Goal: Book appointment/travel/reservation

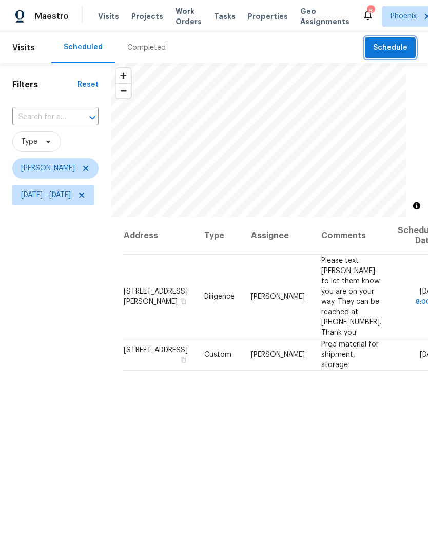
click at [396, 45] on span "Schedule" at bounding box center [390, 48] width 34 height 13
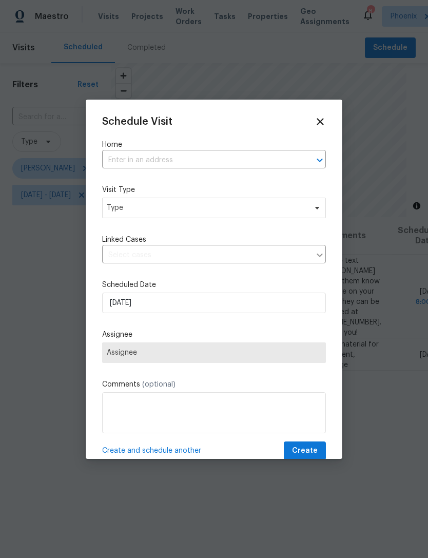
click at [243, 155] on input "text" at bounding box center [199, 160] width 195 height 16
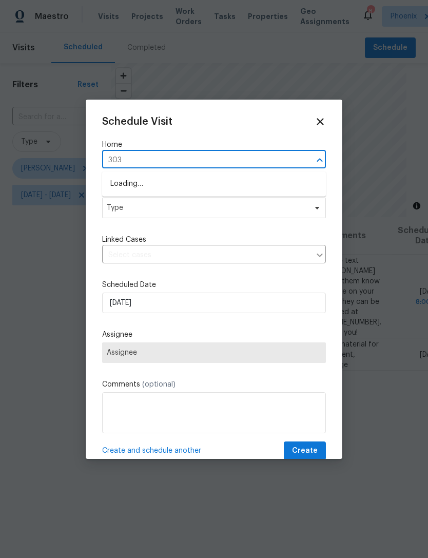
type input "3031"
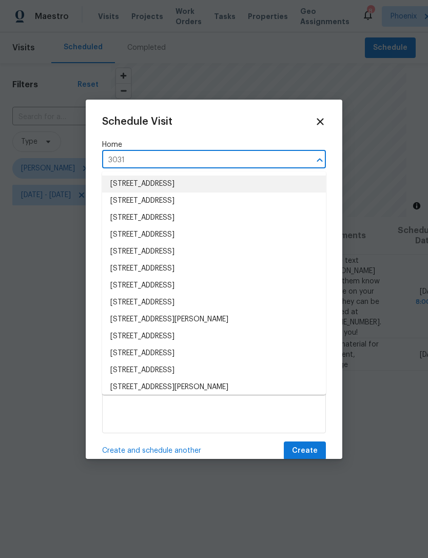
click at [265, 182] on li "[STREET_ADDRESS]" at bounding box center [214, 184] width 224 height 17
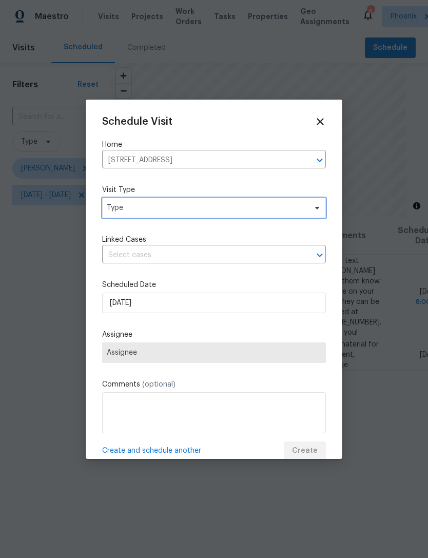
click at [258, 210] on span "Type" at bounding box center [207, 208] width 200 height 10
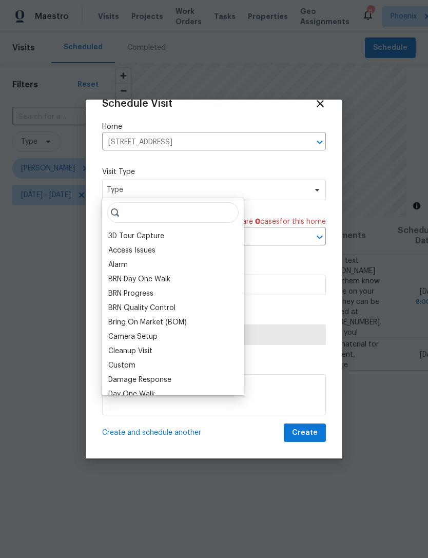
scroll to position [20, 0]
click at [128, 368] on div "Custom" at bounding box center [121, 366] width 27 height 10
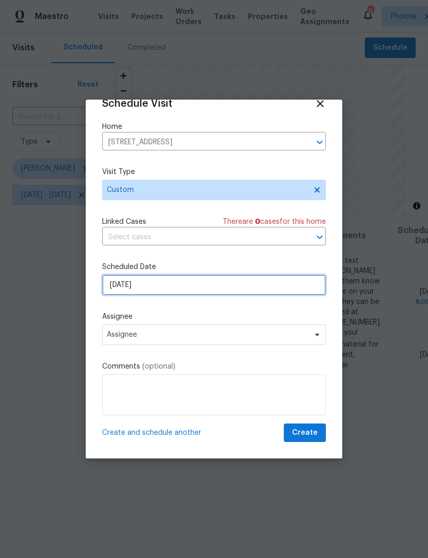
click at [213, 289] on input "[DATE]" at bounding box center [214, 285] width 224 height 21
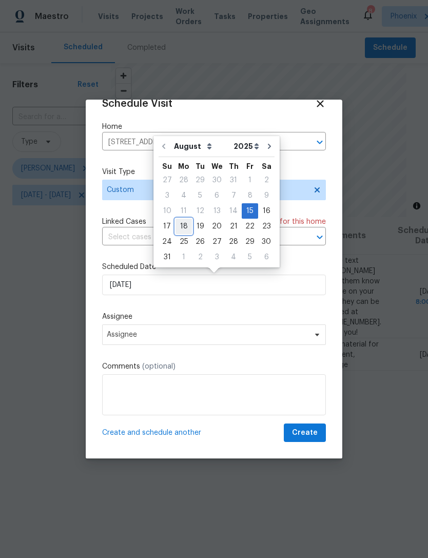
click at [184, 227] on div "18" at bounding box center [184, 226] width 16 height 14
type input "[DATE]"
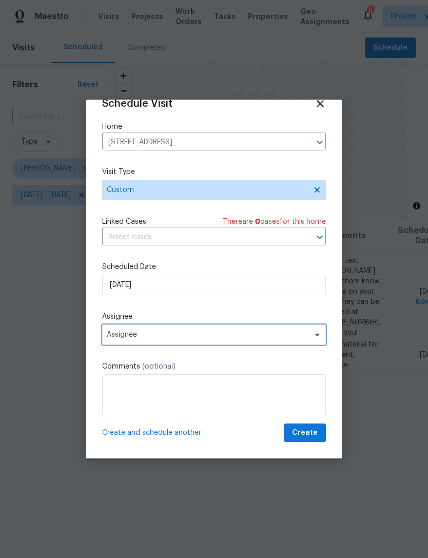
click at [174, 341] on span "Assignee" at bounding box center [214, 334] width 224 height 21
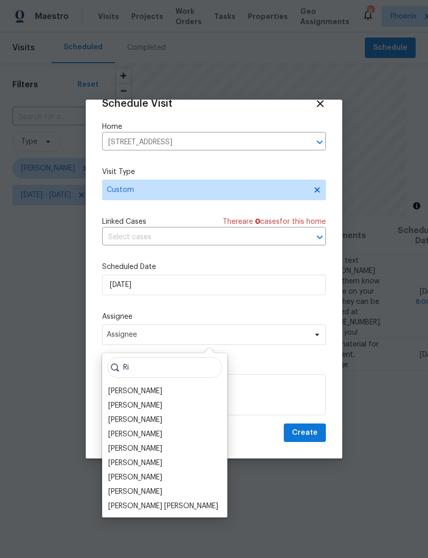
type input "R"
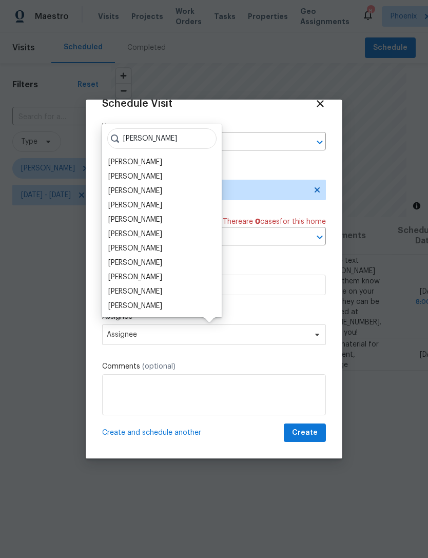
type input "[PERSON_NAME]"
click at [152, 202] on div "[PERSON_NAME]" at bounding box center [135, 205] width 54 height 10
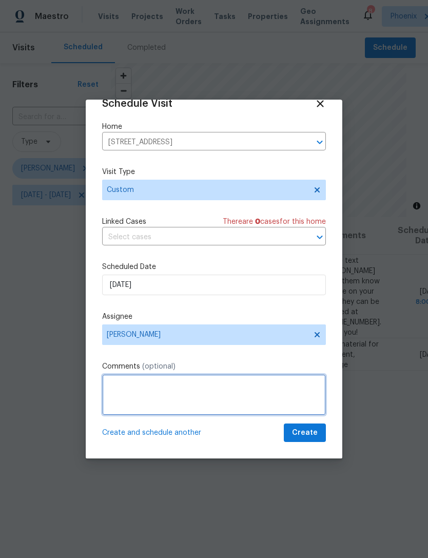
click at [254, 390] on textarea at bounding box center [214, 394] width 224 height 41
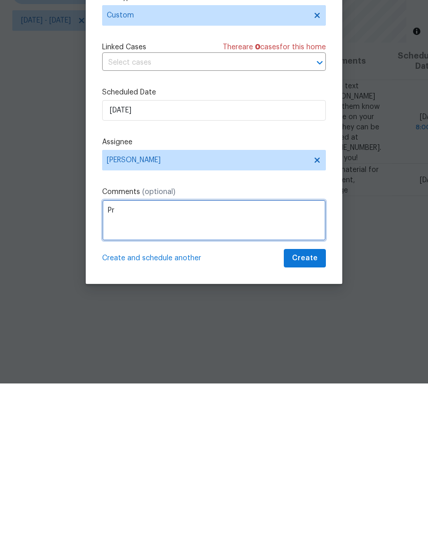
type textarea "P"
type textarea "Complete shipment for [GEOGRAPHIC_DATA] and [GEOGRAPHIC_DATA]"
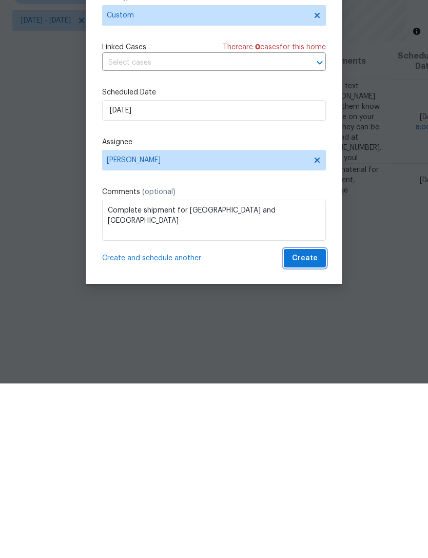
click at [315, 427] on span "Create" at bounding box center [305, 433] width 26 height 13
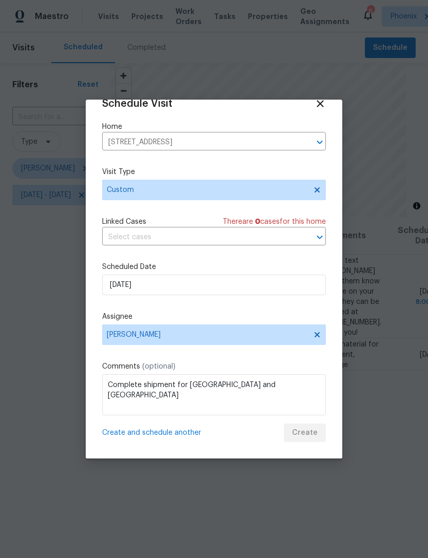
scroll to position [0, 0]
